Goal: Task Accomplishment & Management: Use online tool/utility

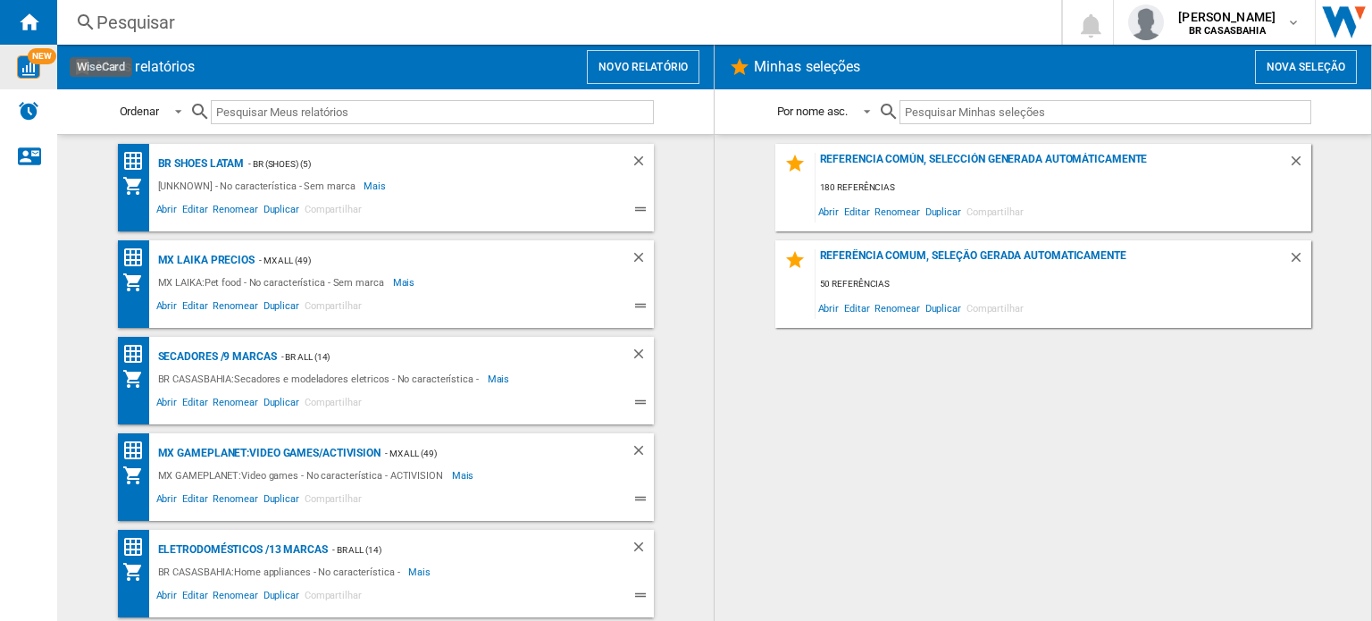
click at [39, 67] on div "NEW" at bounding box center [28, 66] width 57 height 23
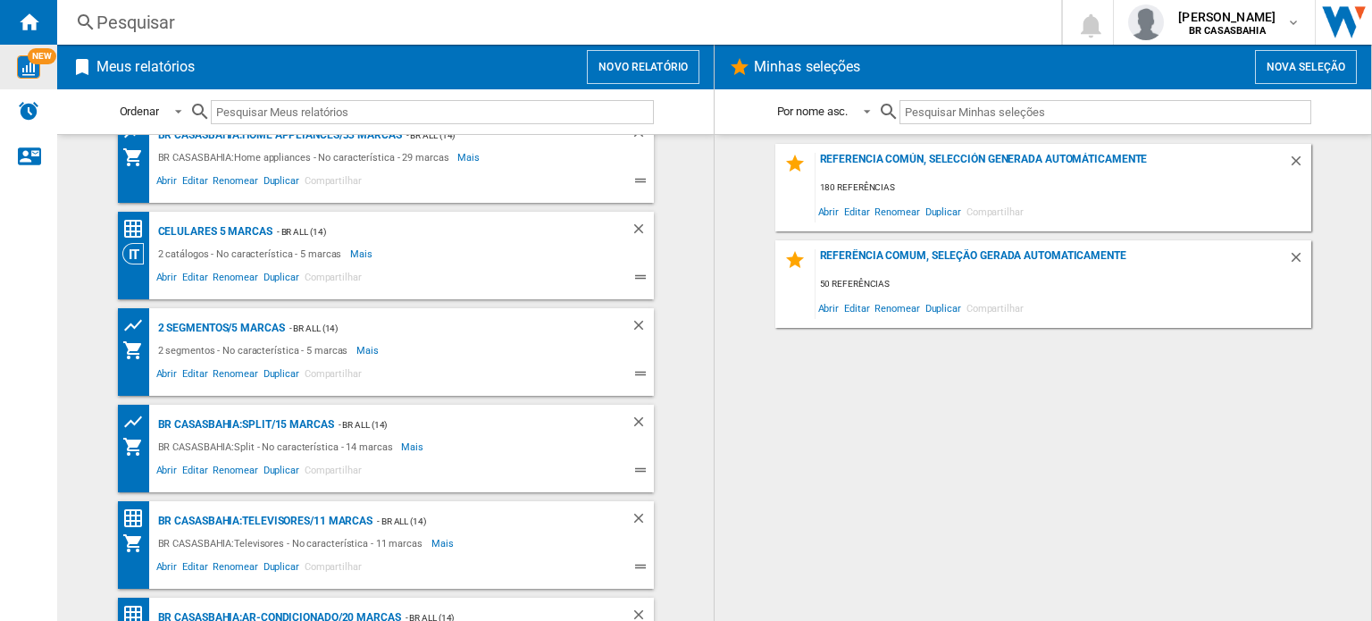
scroll to position [574, 0]
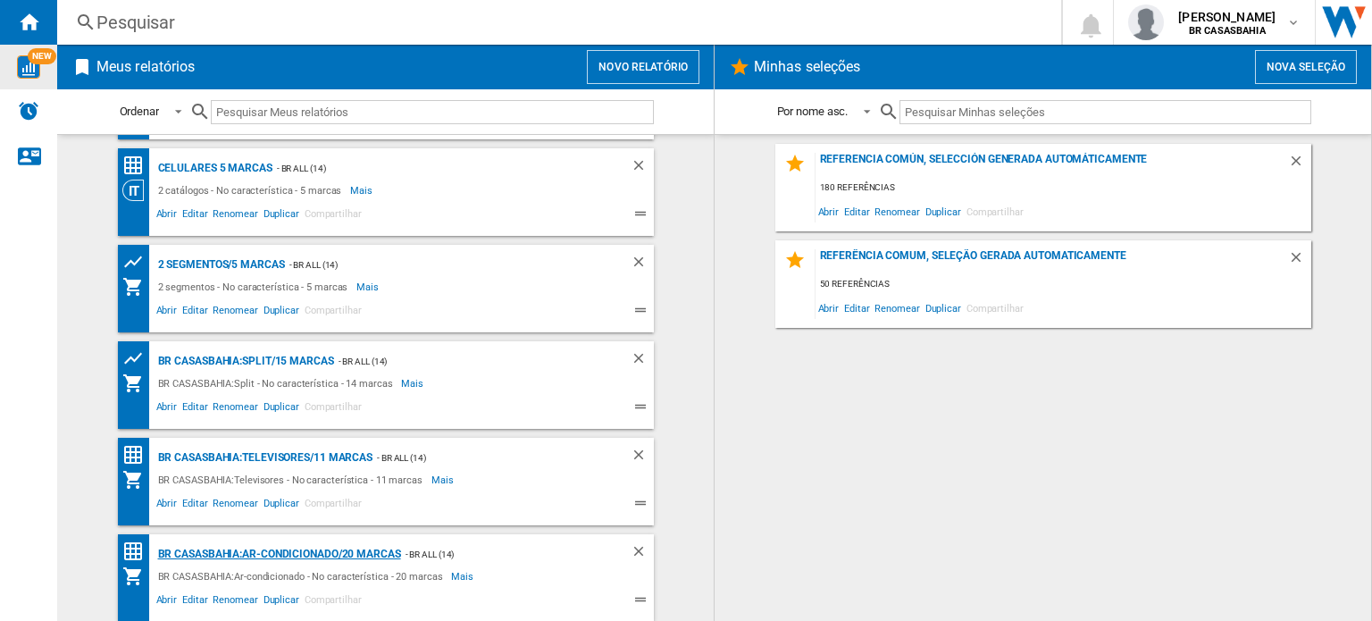
click at [307, 549] on div "BR CASASBAHIA:Ar-condicionado/20 marcas" at bounding box center [277, 554] width 247 height 22
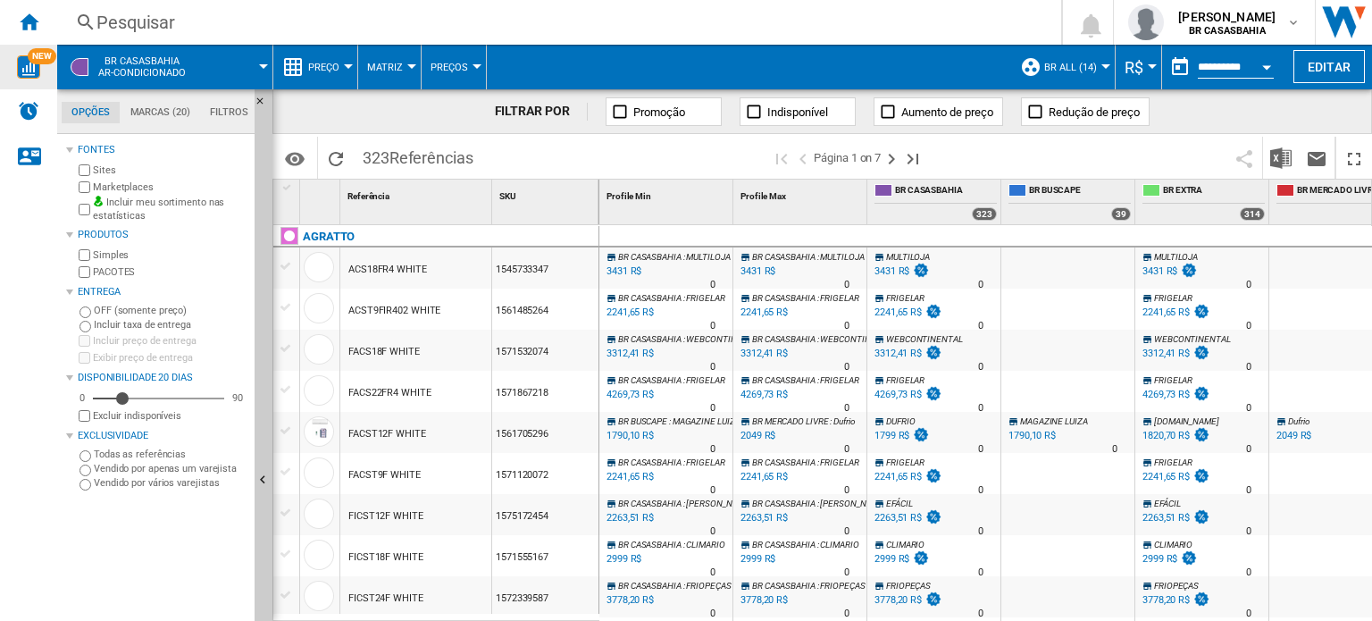
drag, startPoint x: 557, startPoint y: 270, endPoint x: 522, endPoint y: 270, distance: 34.8
click at [522, 270] on div "1545733347" at bounding box center [545, 267] width 106 height 41
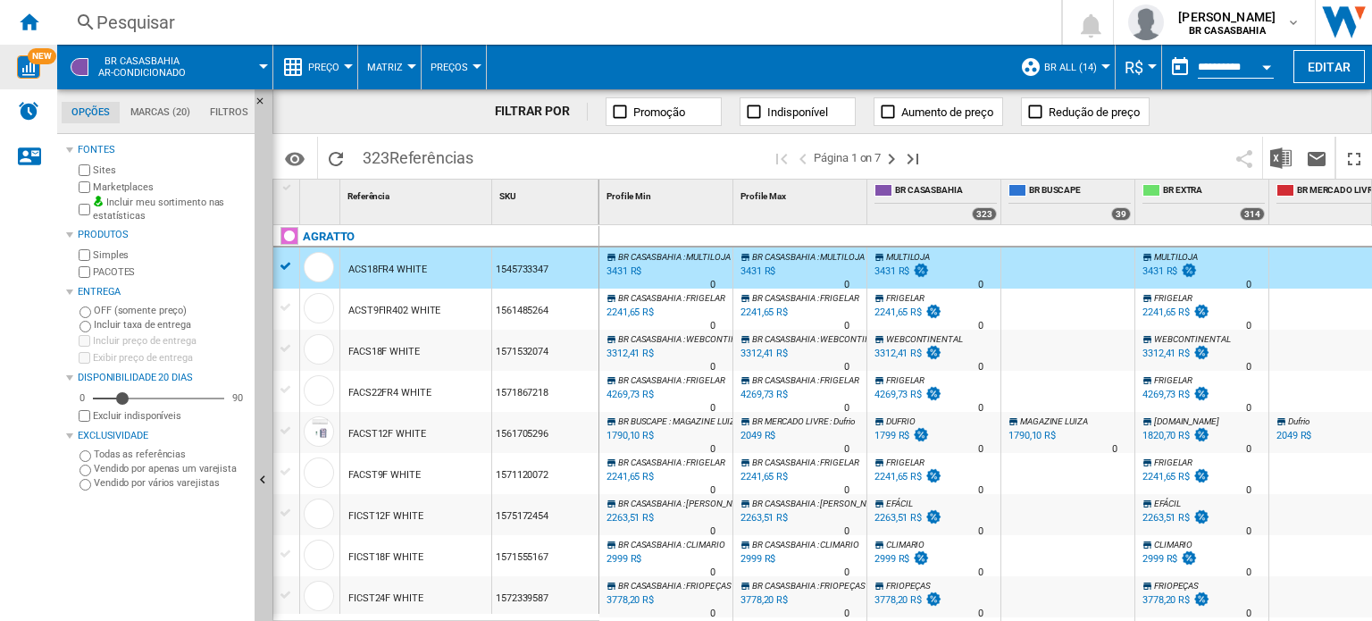
click at [556, 270] on div "1545733347" at bounding box center [545, 267] width 106 height 41
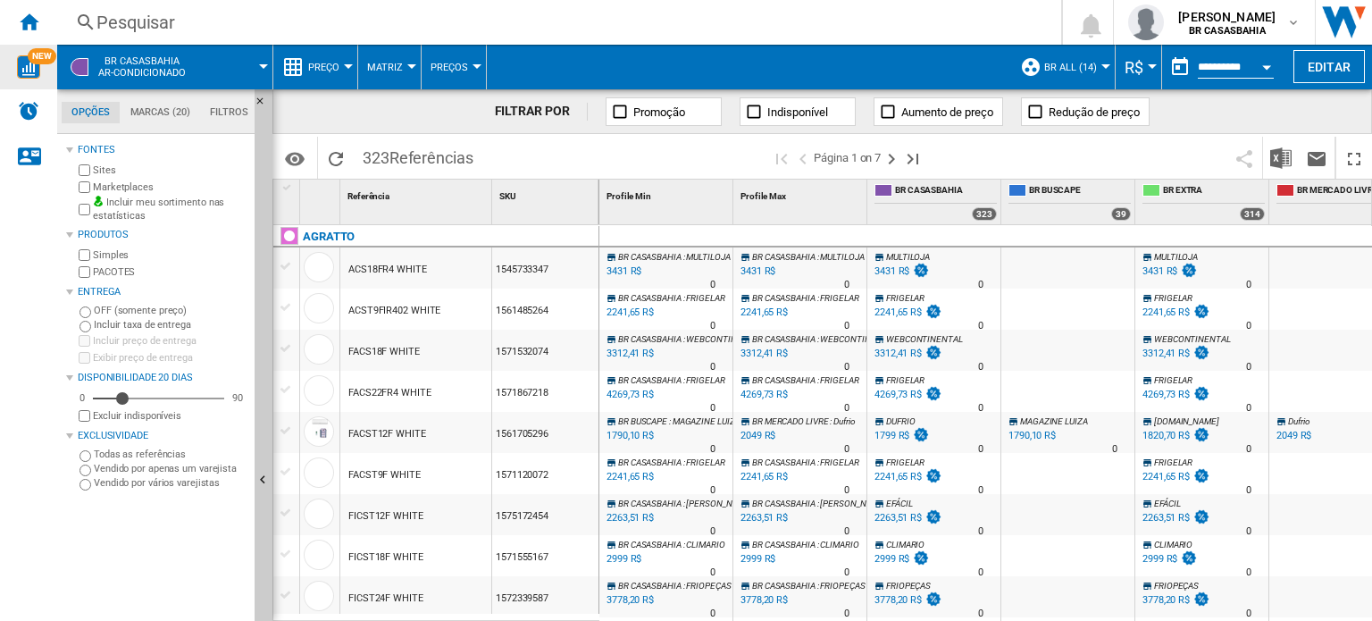
click at [556, 270] on div "1545733347" at bounding box center [545, 267] width 106 height 41
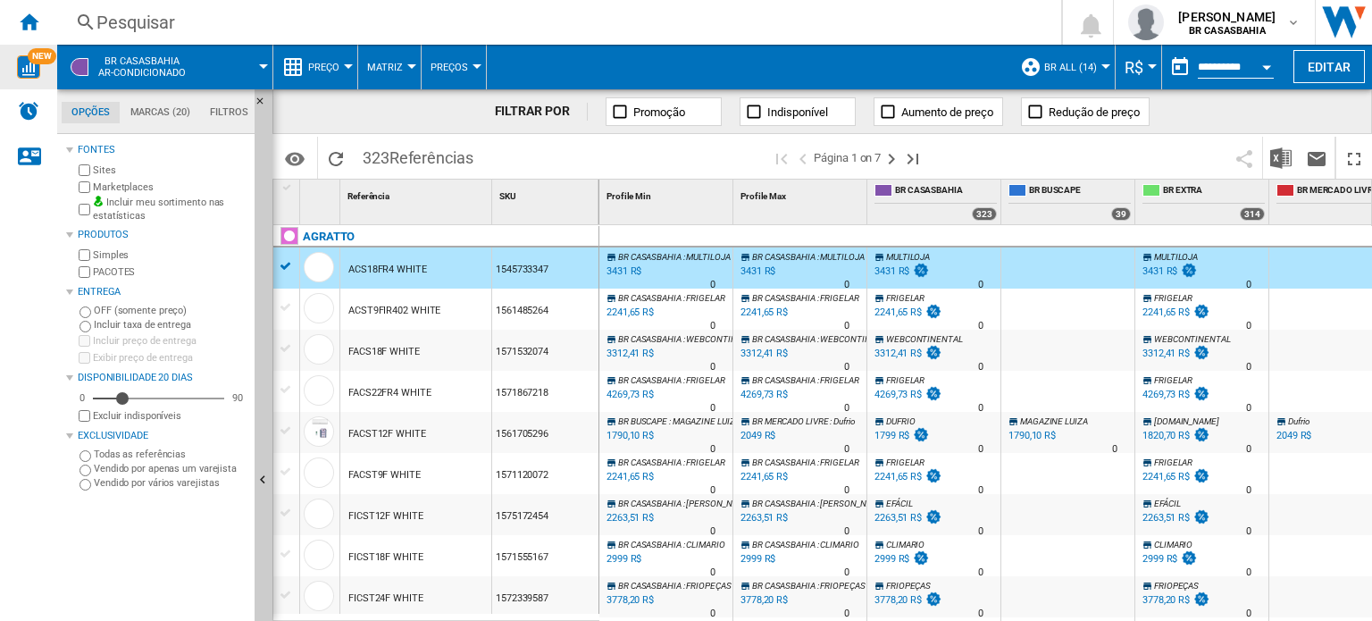
drag, startPoint x: 553, startPoint y: 263, endPoint x: 511, endPoint y: 271, distance: 42.6
click at [511, 271] on div "1545733347" at bounding box center [545, 267] width 106 height 41
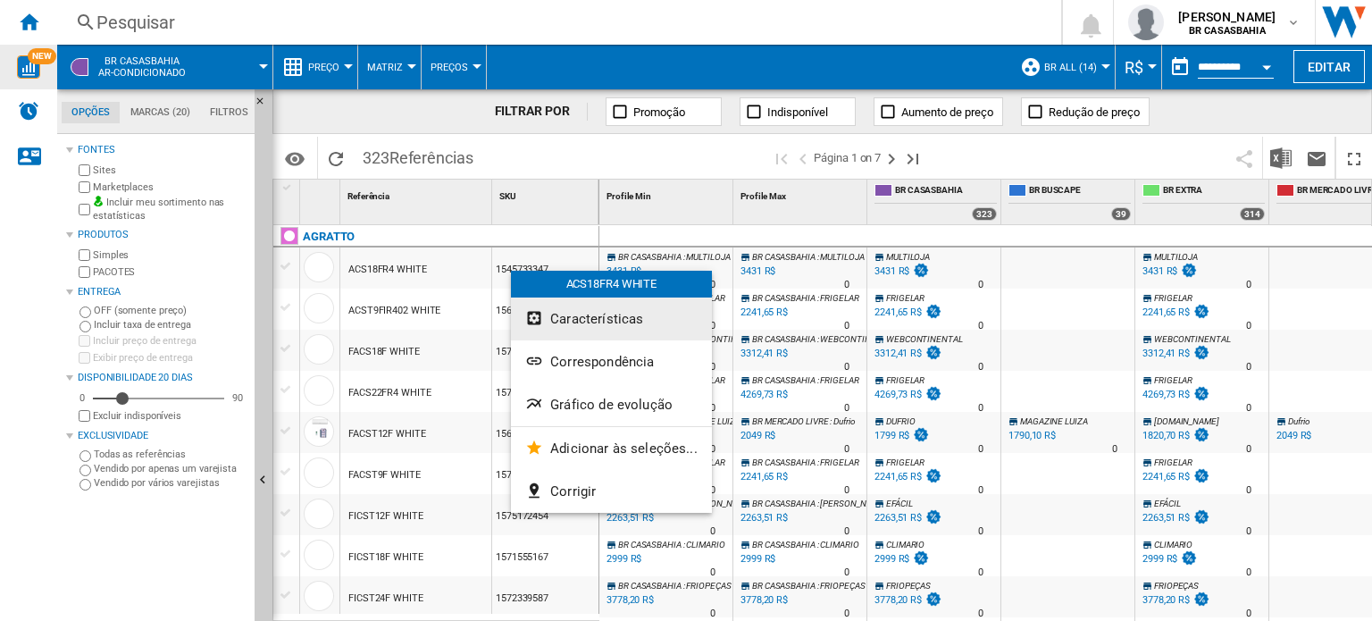
click at [589, 321] on span "Características" at bounding box center [596, 319] width 93 height 16
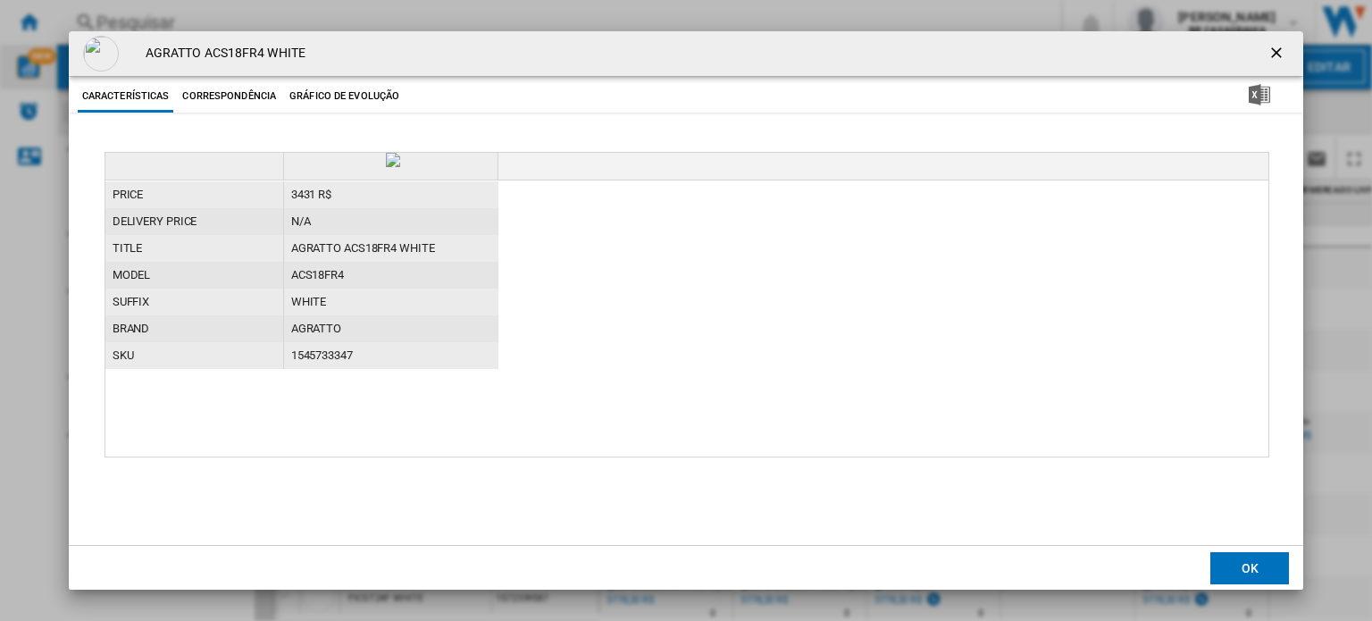
click at [334, 353] on div "1545733347" at bounding box center [391, 355] width 214 height 27
copy div "1545733347"
click at [1272, 46] on ng-md-icon "getI18NText('BUTTONS.CLOSE_DIALOG')" at bounding box center [1277, 54] width 21 height 21
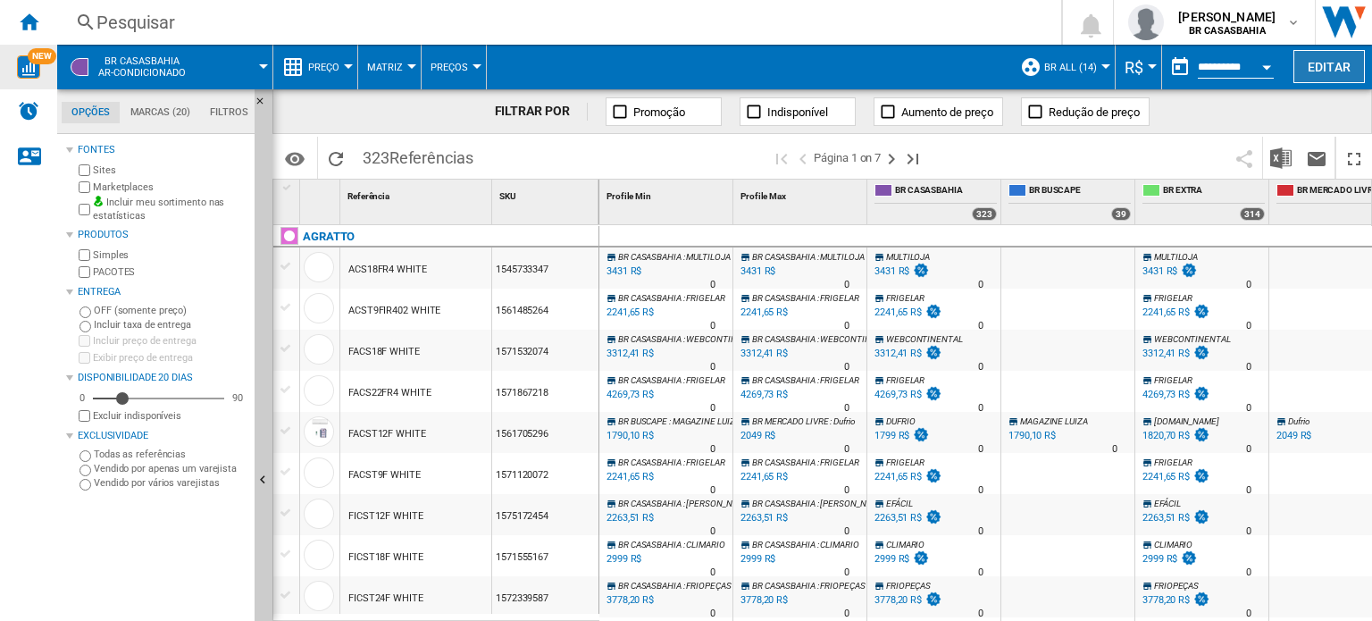
click at [1340, 63] on button "Editar" at bounding box center [1328, 66] width 71 height 33
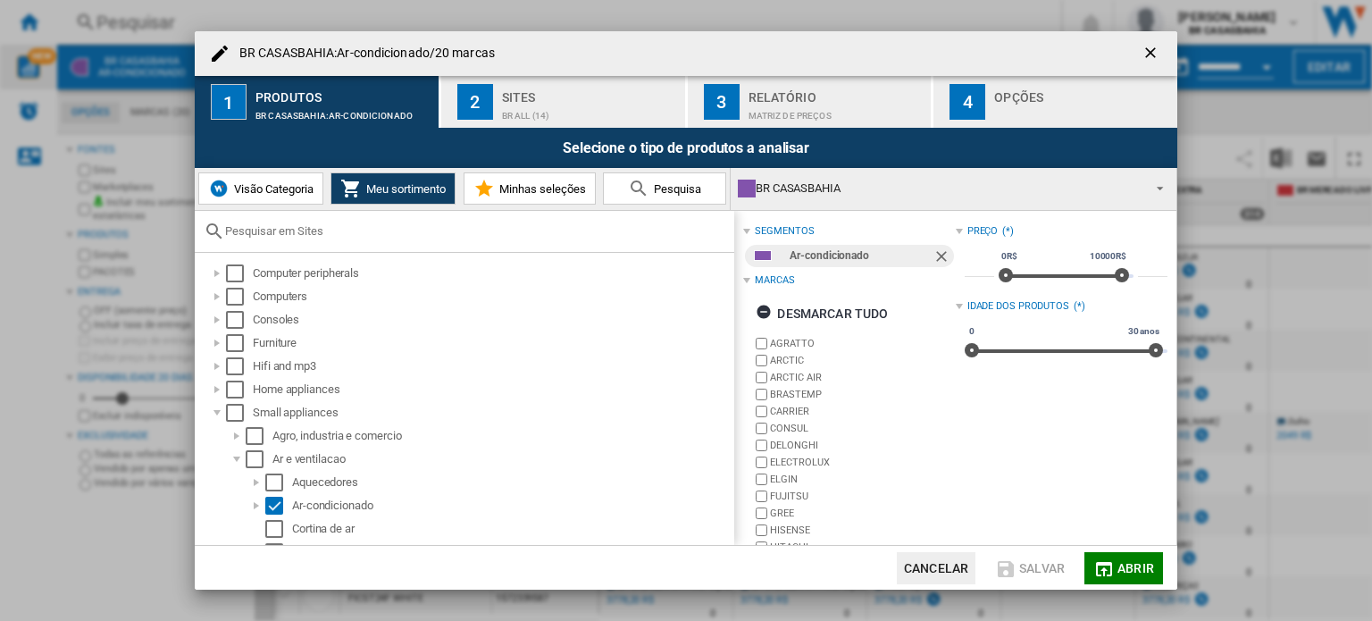
click at [282, 190] on span "Visão Categoria" at bounding box center [272, 188] width 84 height 13
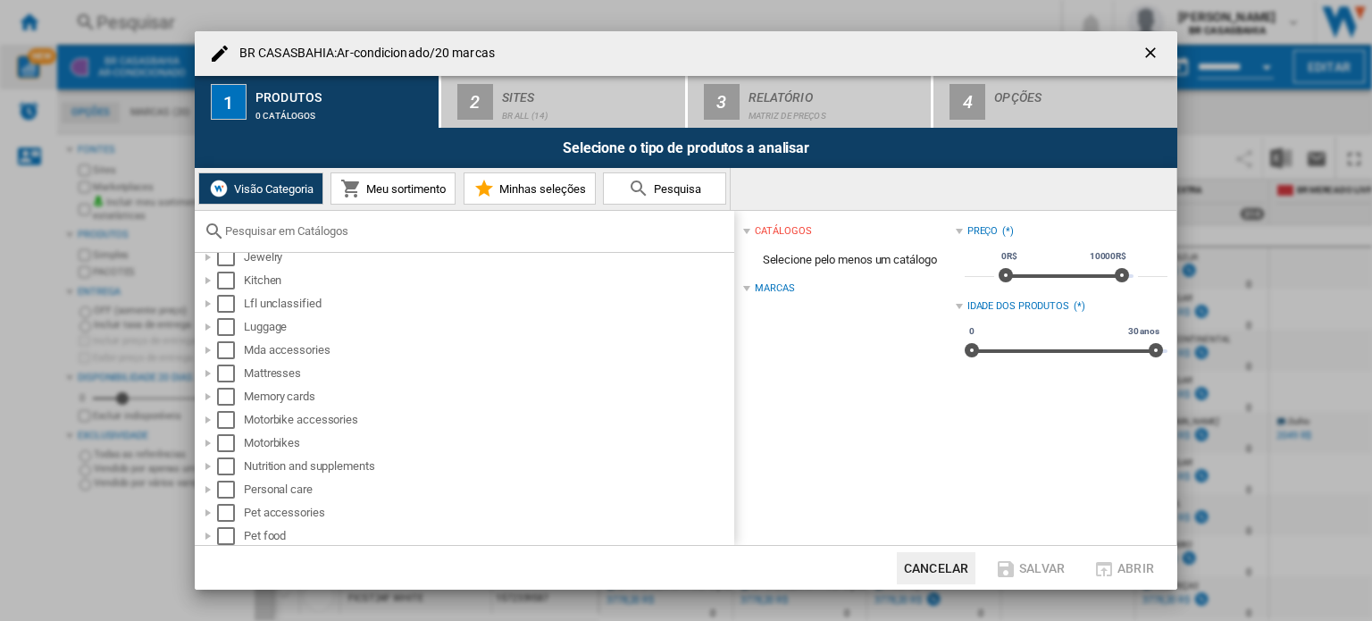
scroll to position [825, 0]
click at [206, 280] on div at bounding box center [208, 284] width 18 height 18
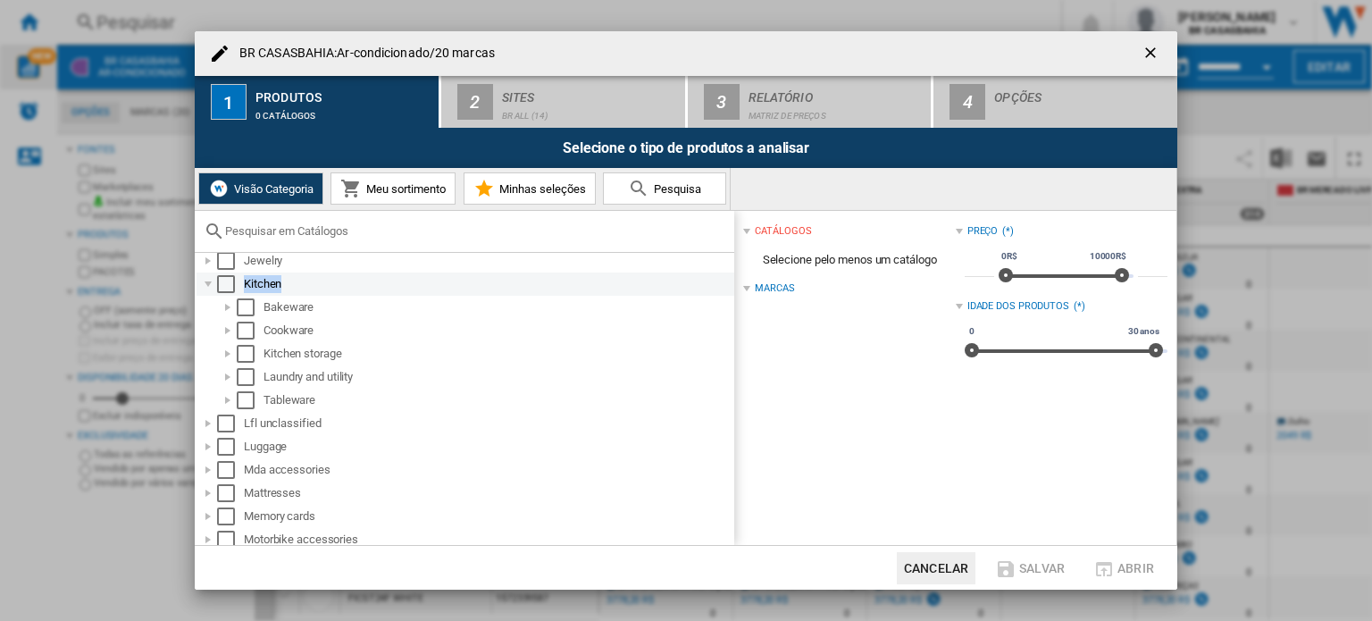
drag, startPoint x: 296, startPoint y: 281, endPoint x: 245, endPoint y: 286, distance: 51.1
click at [245, 286] on div "Kitchen" at bounding box center [488, 284] width 488 height 18
copy div "Kitchen"
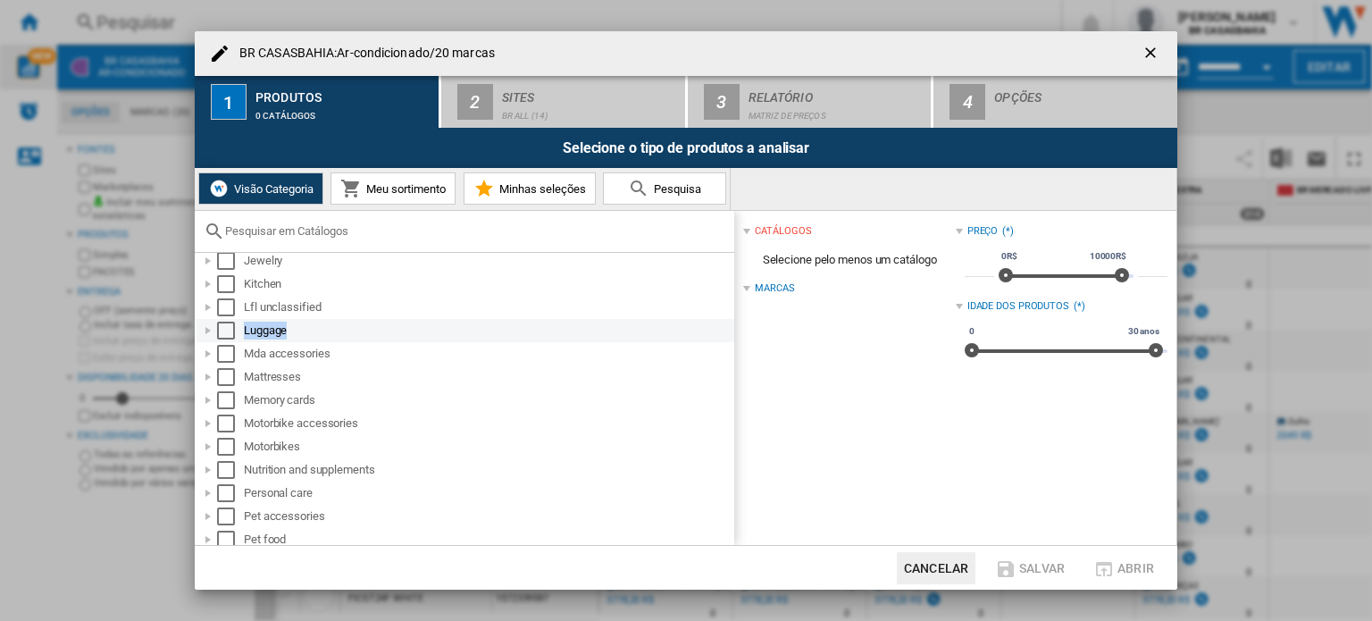
drag, startPoint x: 291, startPoint y: 328, endPoint x: 246, endPoint y: 335, distance: 45.2
click at [246, 335] on div "Luggage" at bounding box center [488, 330] width 488 height 18
copy div "Luggage"
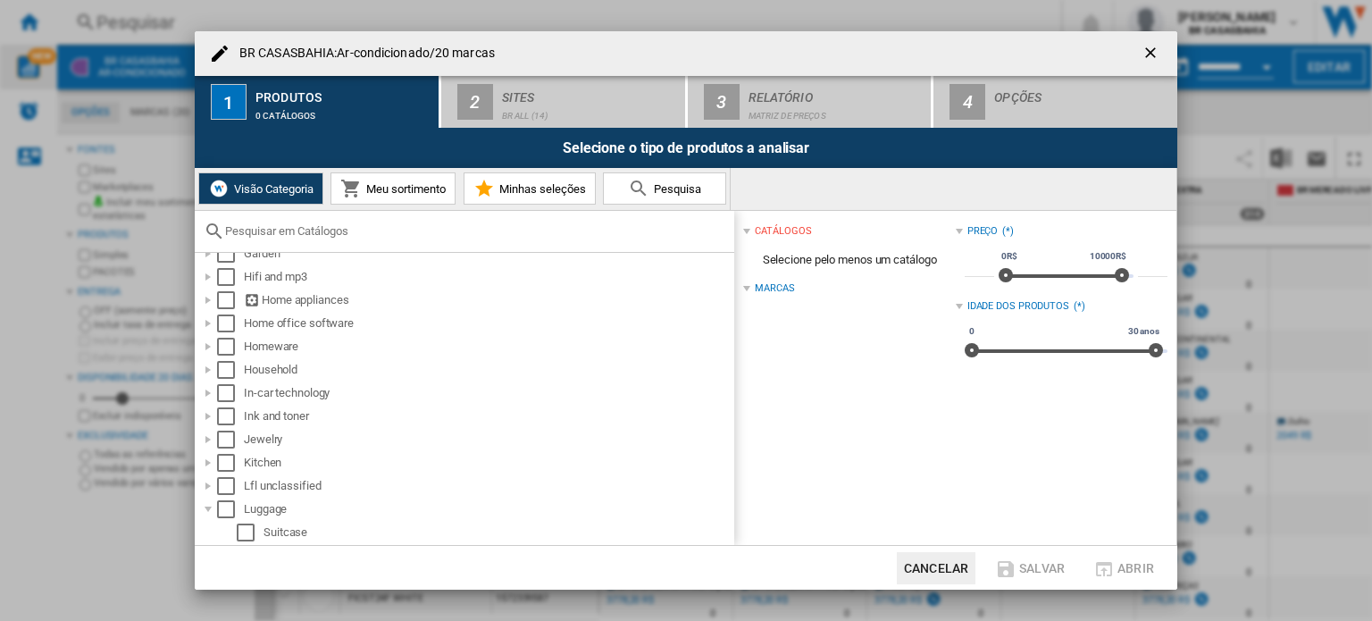
click at [349, 235] on input "text" at bounding box center [475, 230] width 500 height 13
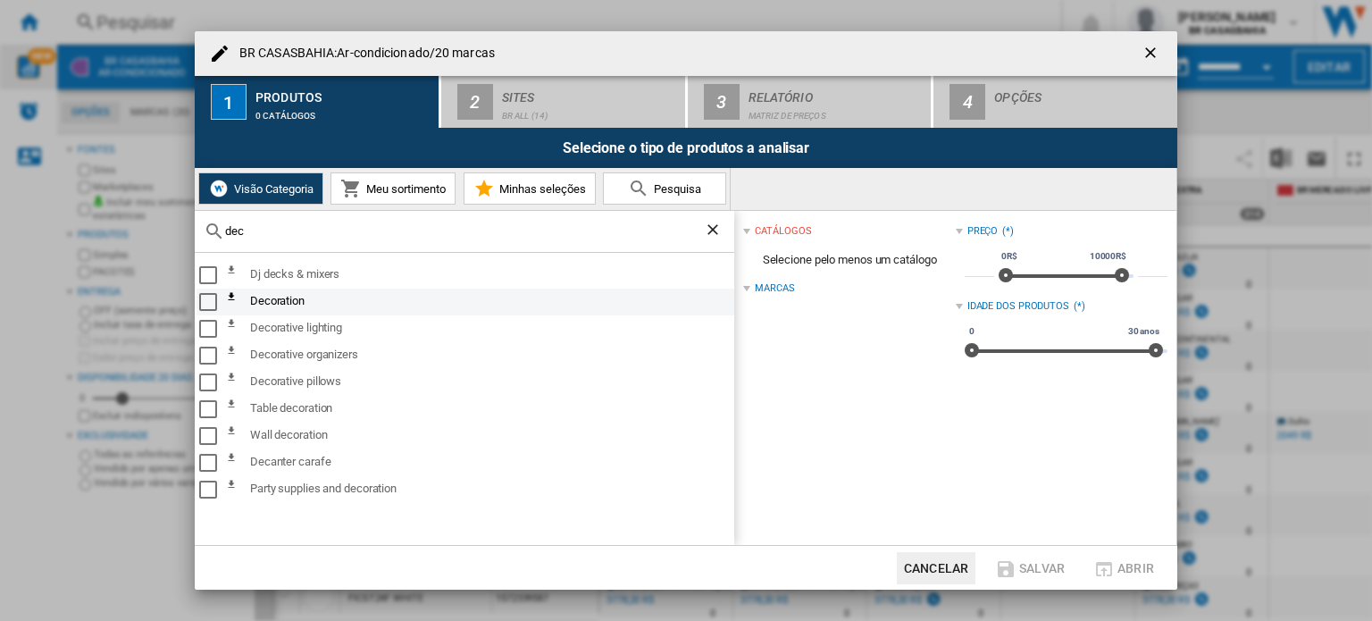
type input "dec"
click at [207, 300] on div "Select" at bounding box center [208, 302] width 18 height 18
